Goal: Information Seeking & Learning: Check status

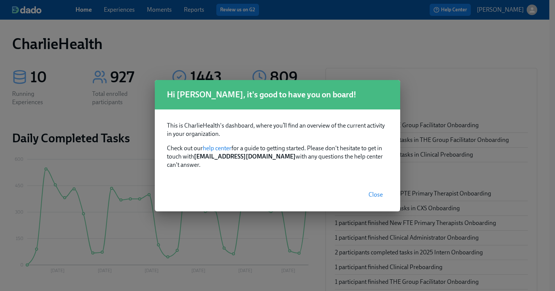
click at [382, 191] on span "Close" at bounding box center [376, 195] width 14 height 8
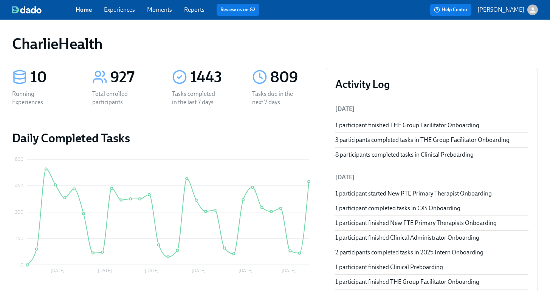
click at [133, 11] on link "Experiences" at bounding box center [119, 9] width 31 height 7
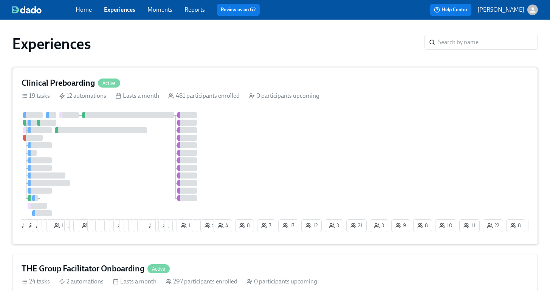
click at [257, 141] on div "18 1 12 6 6 3 14 9 1 6 8 5 3 24 22 14 12 13 3 3 5 7 3 7 26 4 2 19 6 7 11 18 7 8…" at bounding box center [275, 173] width 506 height 123
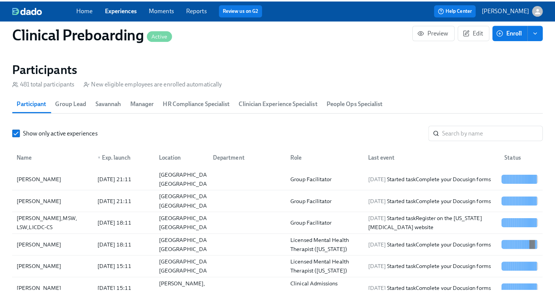
scroll to position [808, 0]
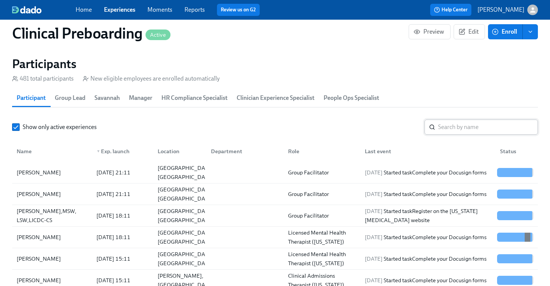
click at [449, 129] on input "search" at bounding box center [488, 126] width 100 height 15
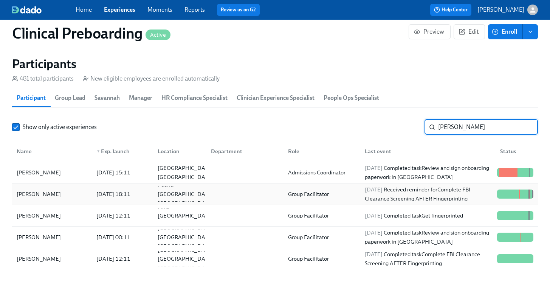
type input "[PERSON_NAME]"
click at [56, 202] on div "[PERSON_NAME] [DATE] 18:11 Peoria AZ US Group Facilitator [DATE] Received remin…" at bounding box center [274, 194] width 525 height 22
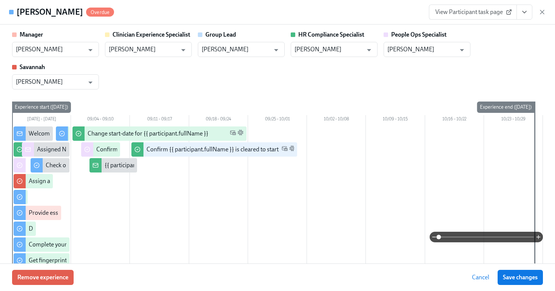
click at [525, 15] on icon "View task page" at bounding box center [525, 12] width 8 height 8
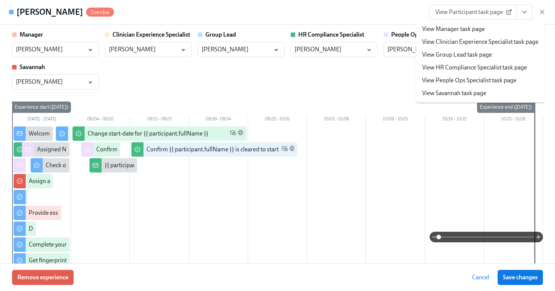
click at [492, 66] on link "View HR Compliance Specialist task page" at bounding box center [474, 67] width 105 height 8
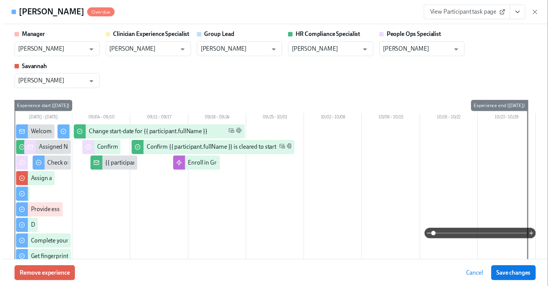
scroll to position [0, 9255]
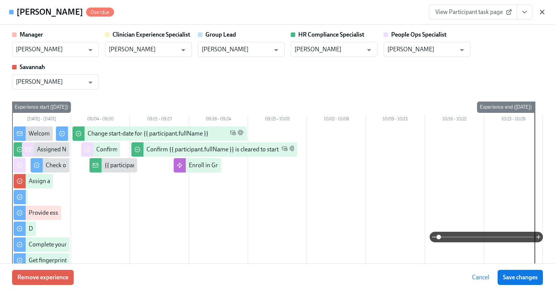
click at [542, 14] on icon "button" at bounding box center [543, 12] width 8 height 8
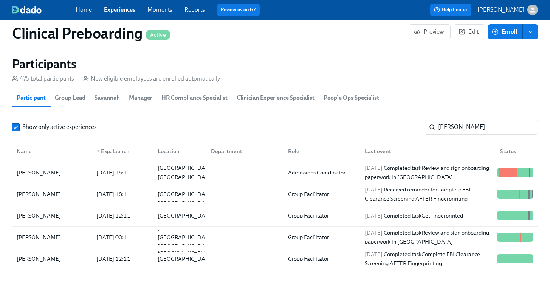
scroll to position [0, 9250]
click at [123, 16] on div "Home Experiences Moments Reports Review us on G2 Help Center [PERSON_NAME]" at bounding box center [275, 10] width 550 height 20
click at [121, 9] on link "Experiences" at bounding box center [119, 9] width 31 height 7
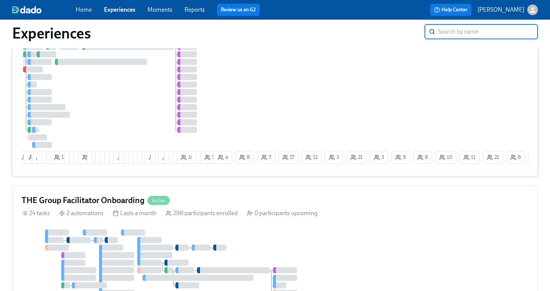
scroll to position [76, 0]
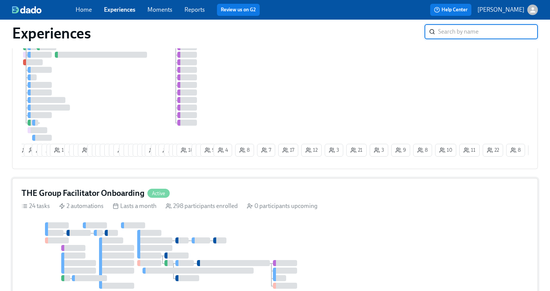
click at [150, 227] on div at bounding box center [174, 255] width 304 height 66
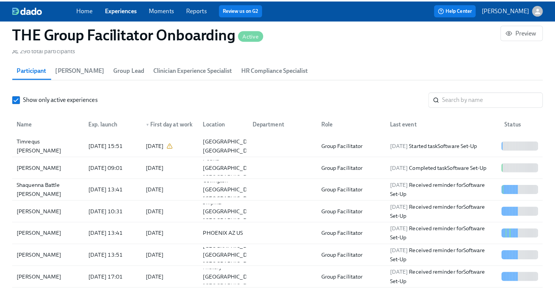
scroll to position [684, 0]
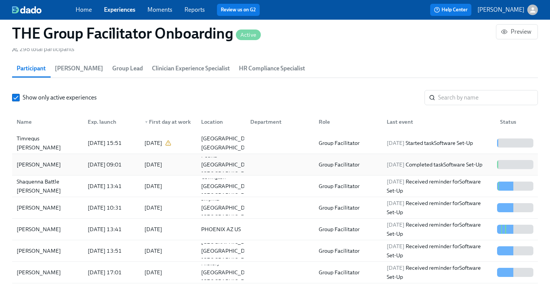
click at [62, 163] on div "[PERSON_NAME]" at bounding box center [39, 164] width 50 height 9
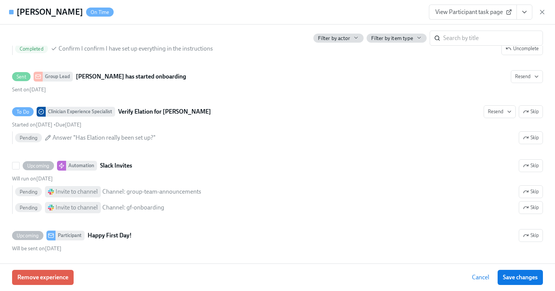
scroll to position [303, 0]
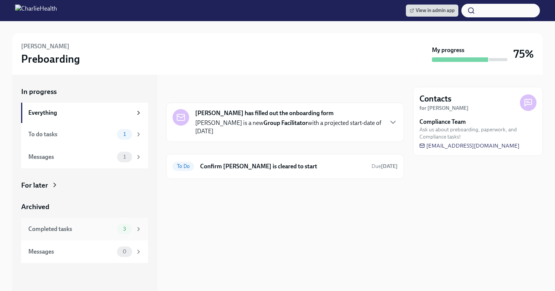
click at [88, 231] on div "Completed tasks" at bounding box center [71, 229] width 86 height 8
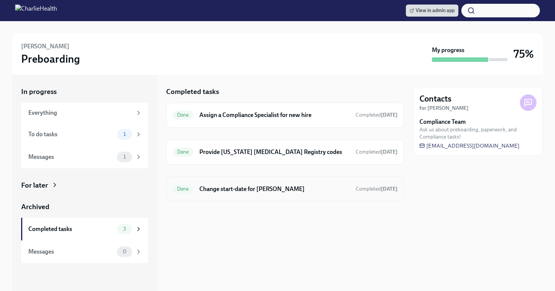
click at [220, 190] on h6 "Change start-date for [PERSON_NAME]" at bounding box center [274, 189] width 150 height 8
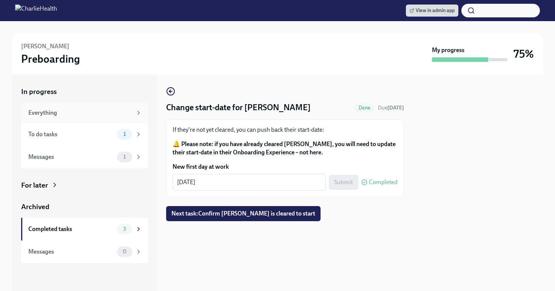
click at [122, 117] on div "Everything" at bounding box center [80, 113] width 104 height 8
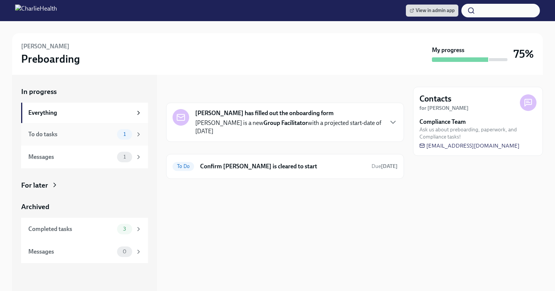
click at [125, 135] on span "1" at bounding box center [124, 134] width 11 height 6
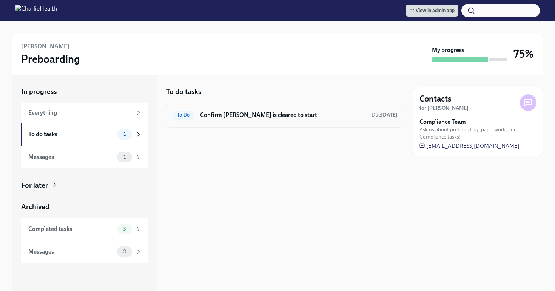
click at [287, 103] on div "To Do Confirm Alexis Kaczmarowski is cleared to start Due Oct 1st" at bounding box center [285, 115] width 238 height 25
click at [287, 113] on h6 "Confirm [PERSON_NAME] is cleared to start" at bounding box center [282, 115] width 165 height 8
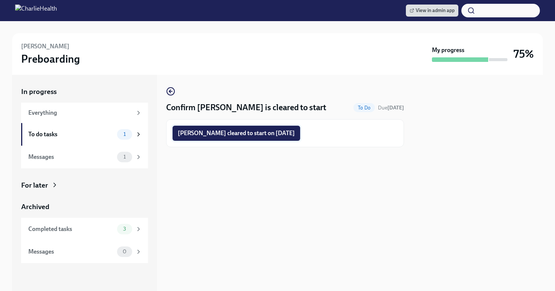
click at [287, 131] on span "Alexis Kaczmarowski cleared to start on 09/16/2025" at bounding box center [236, 134] width 117 height 8
